Goal: Find specific page/section: Find specific page/section

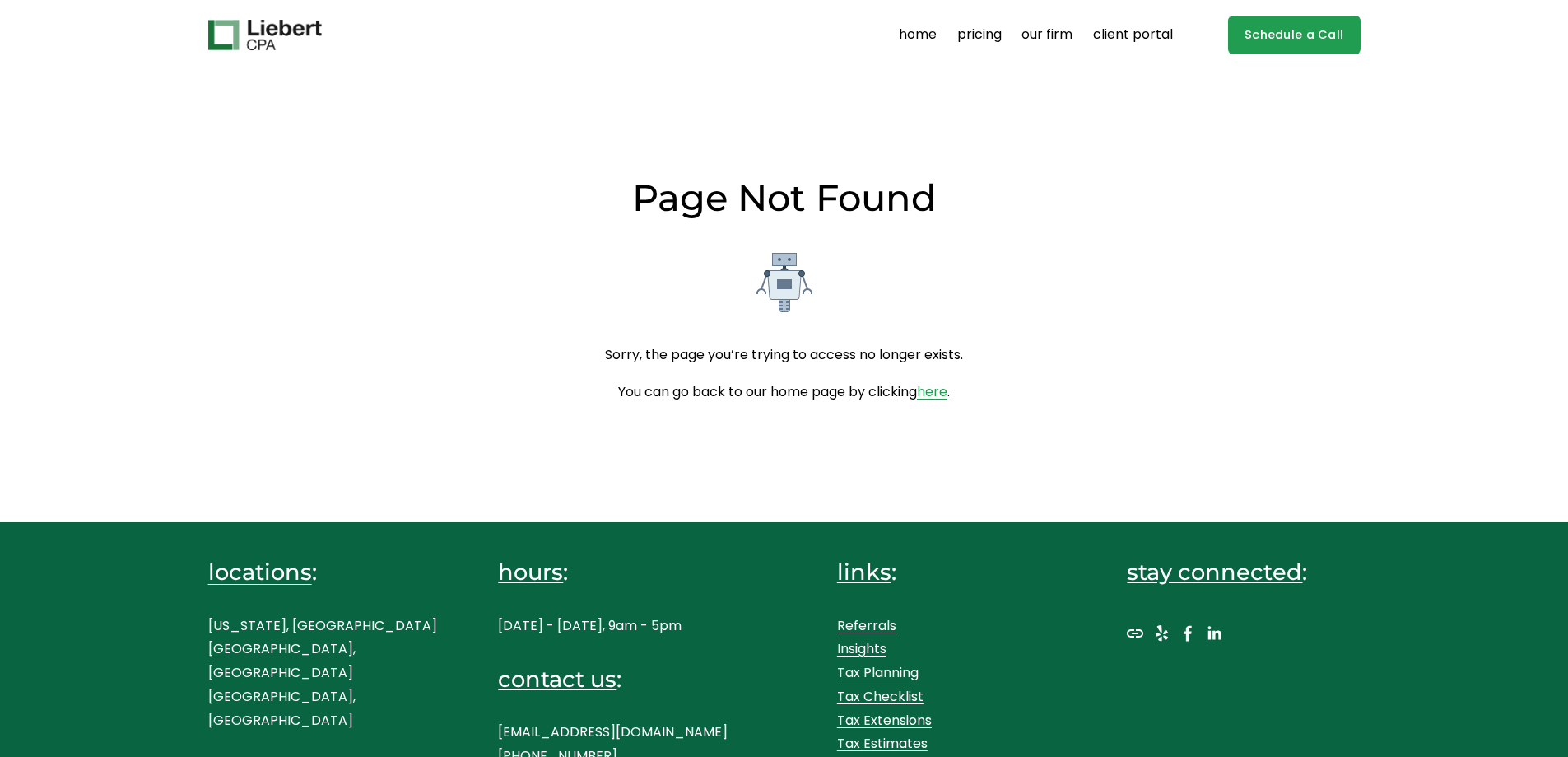
click at [311, 25] on img at bounding box center [265, 35] width 113 height 31
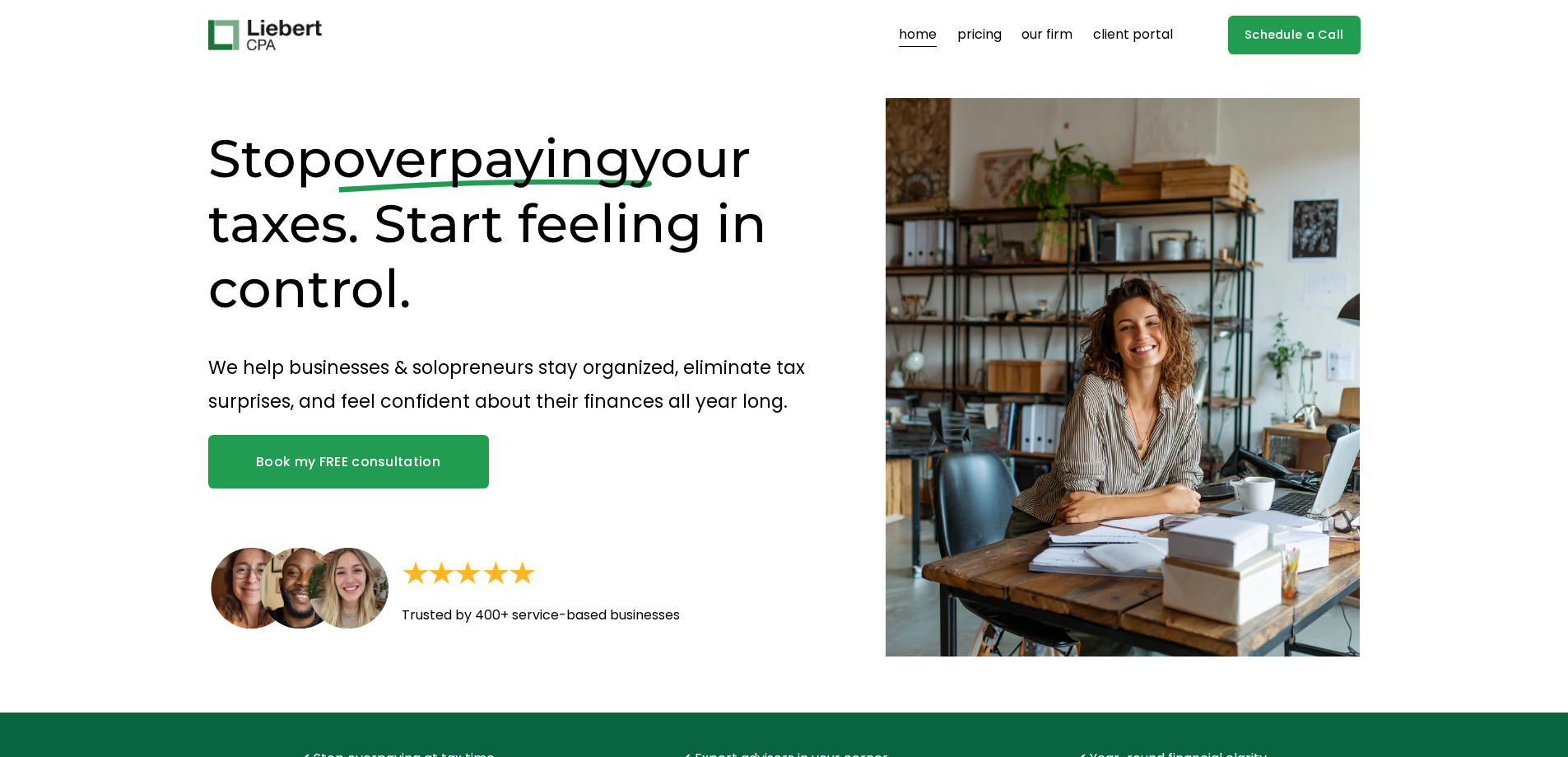
click at [1055, 35] on link "our firm" at bounding box center [1047, 34] width 51 height 26
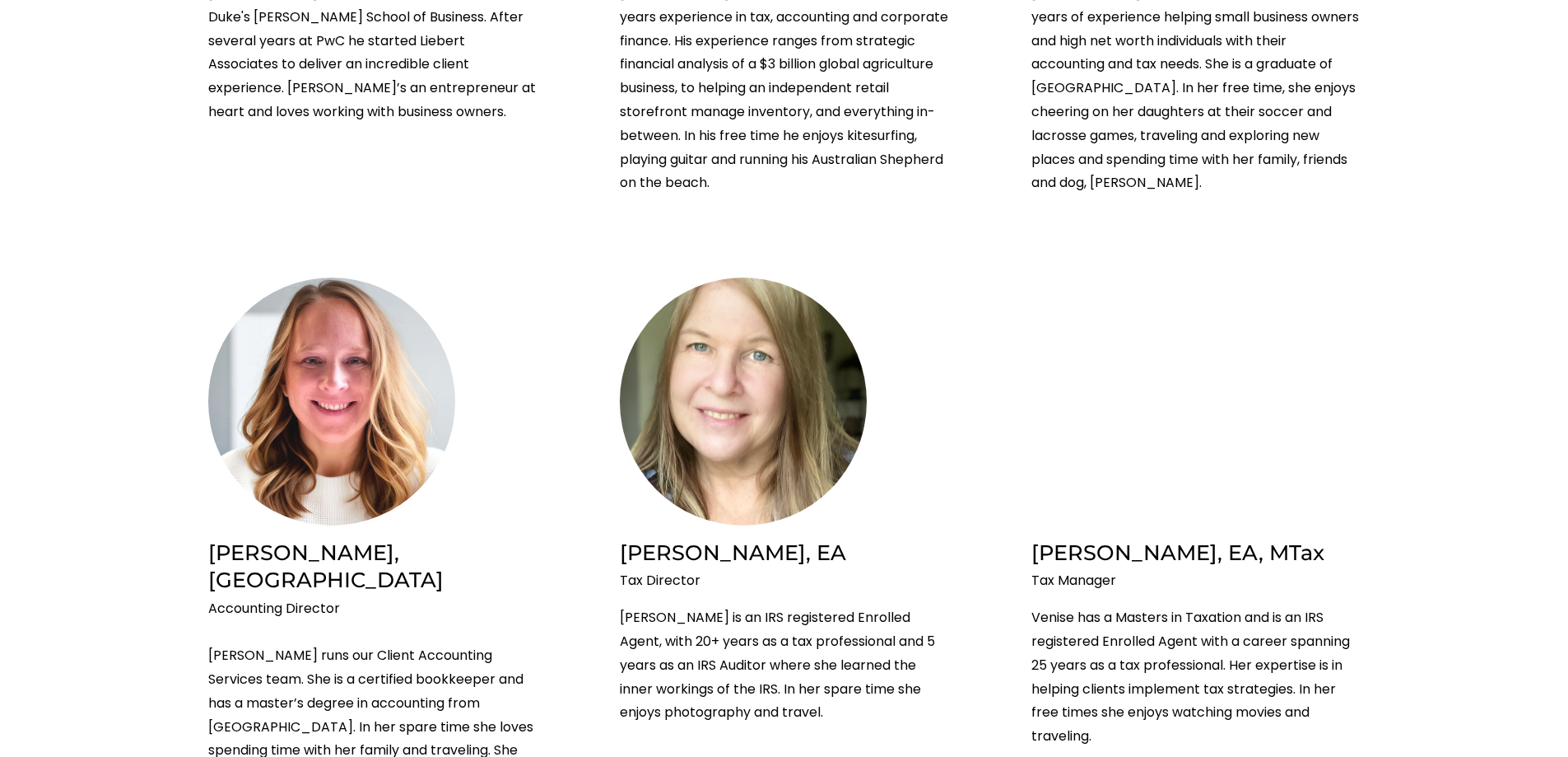
scroll to position [1482, 0]
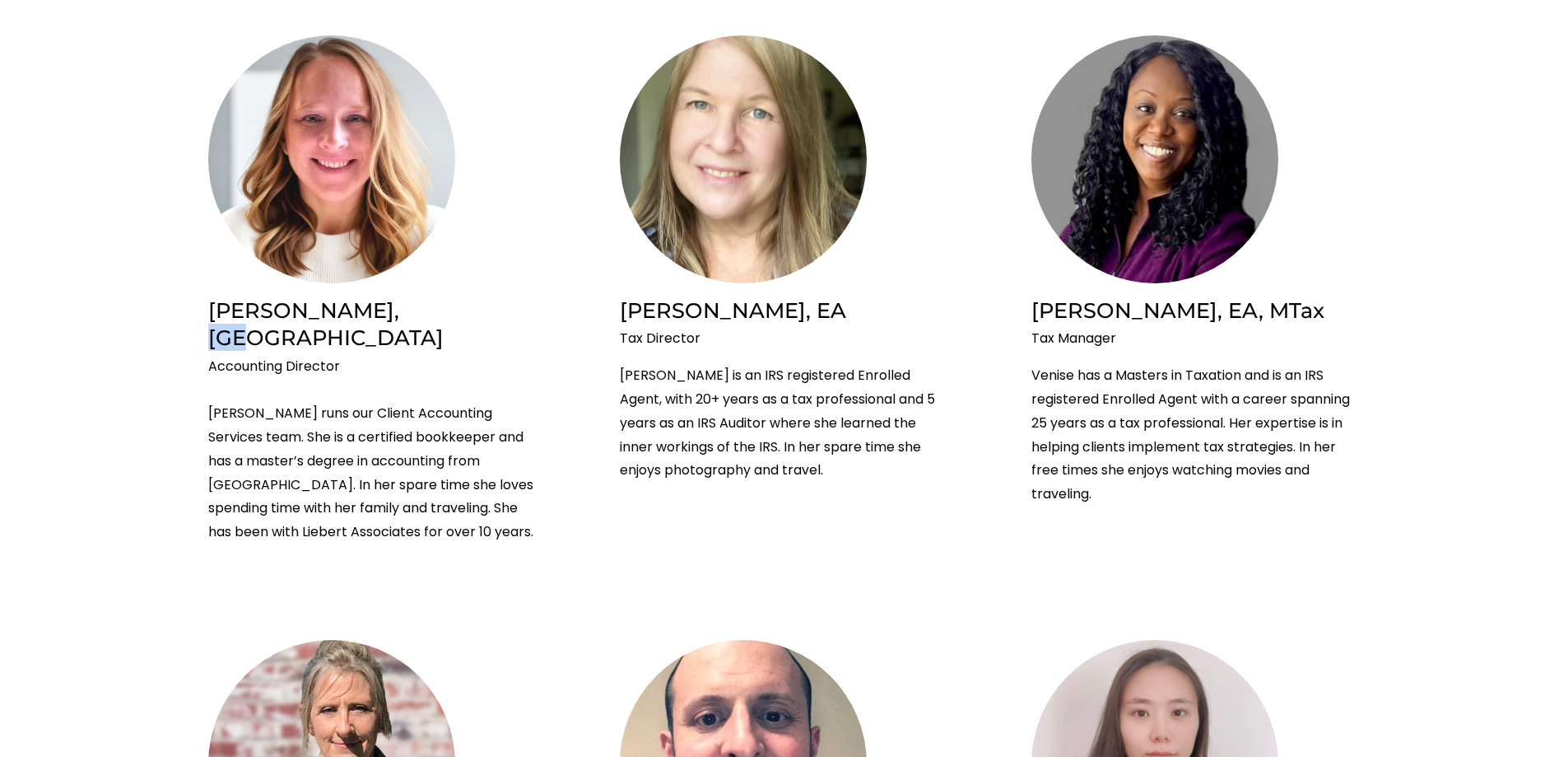
drag, startPoint x: 371, startPoint y: 315, endPoint x: 429, endPoint y: 316, distance: 58.0
click at [429, 316] on h2 "Dena Darroch, MAcc" at bounding box center [373, 324] width 329 height 55
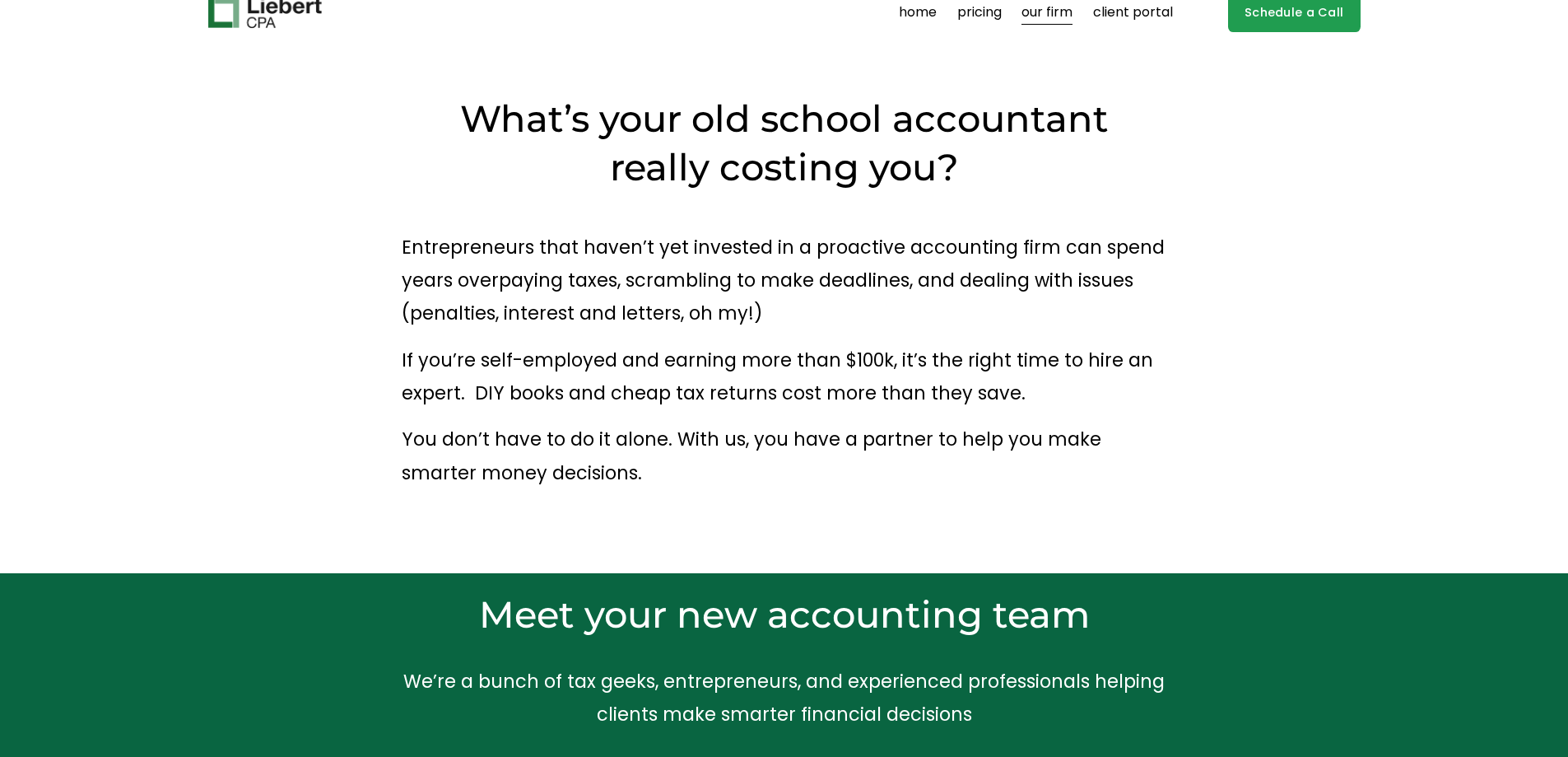
scroll to position [0, 0]
